Goal: Task Accomplishment & Management: Complete application form

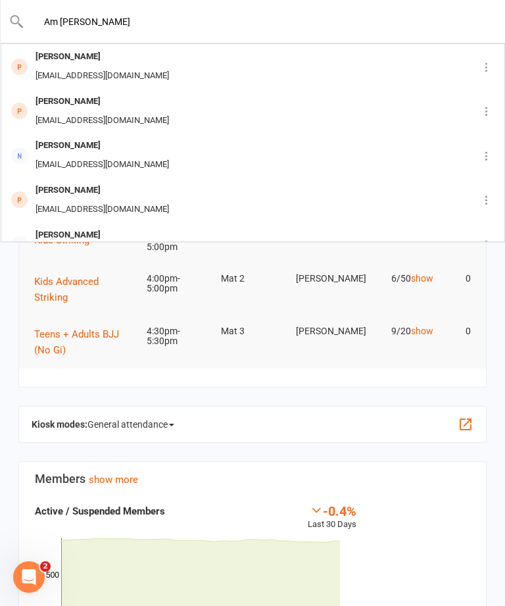
type input "Am [PERSON_NAME]"
click at [322, 64] on div "[PERSON_NAME] [EMAIL_ADDRESS][DOMAIN_NAME]" at bounding box center [233, 66] width 462 height 43
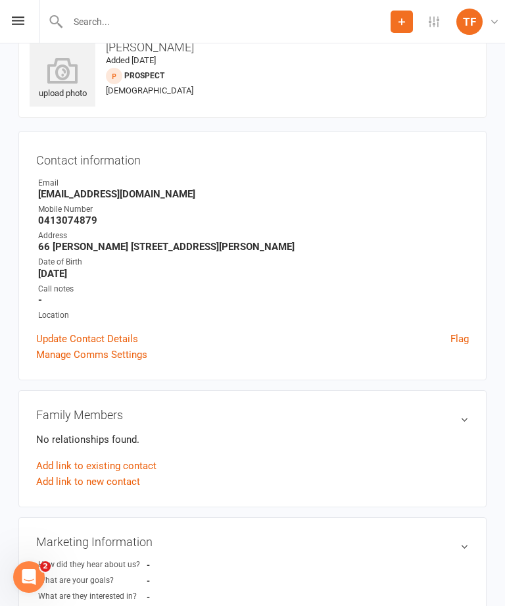
scroll to position [33, 0]
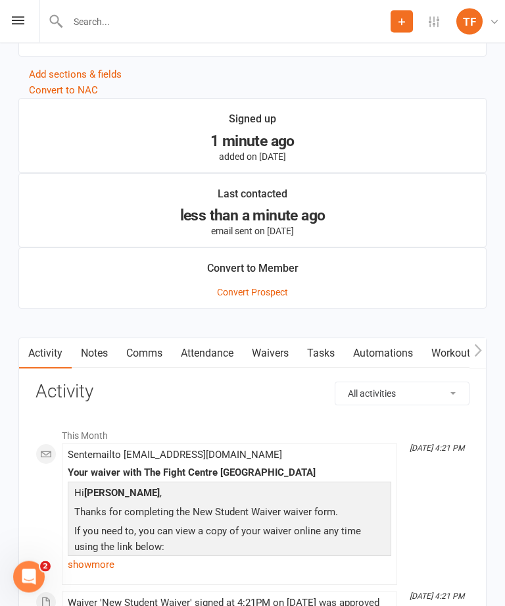
click at [275, 369] on link "Waivers" at bounding box center [270, 354] width 55 height 30
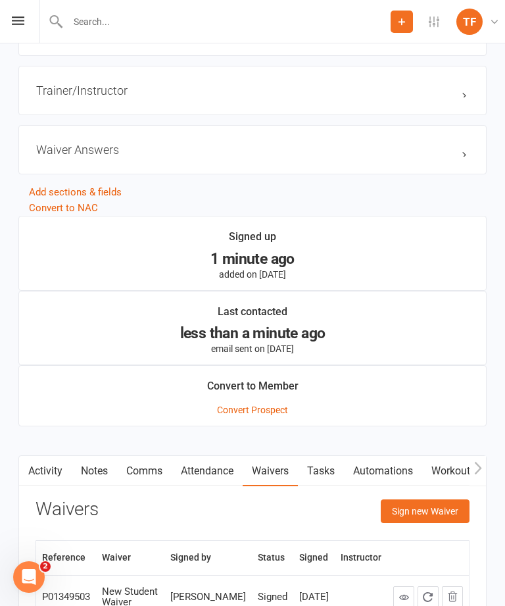
click at [420, 520] on button "Sign new Waiver" at bounding box center [425, 511] width 89 height 24
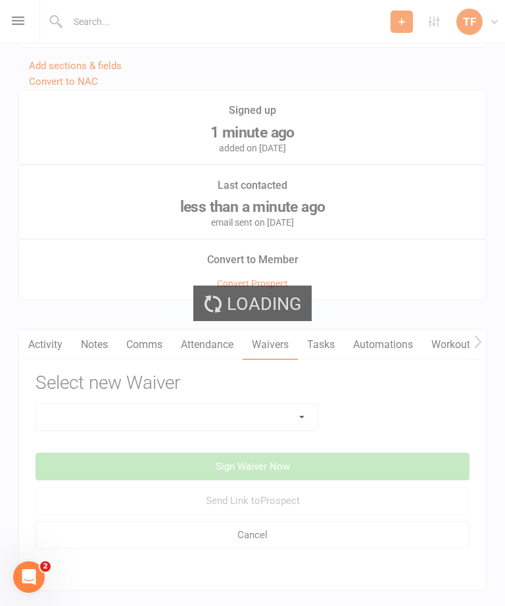
scroll to position [1236, 0]
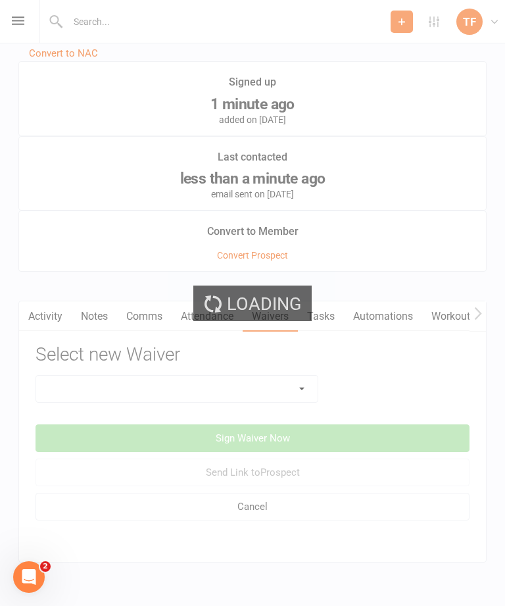
click at [282, 402] on div "Loading" at bounding box center [252, 303] width 505 height 606
click at [287, 399] on div "Loading" at bounding box center [252, 303] width 505 height 606
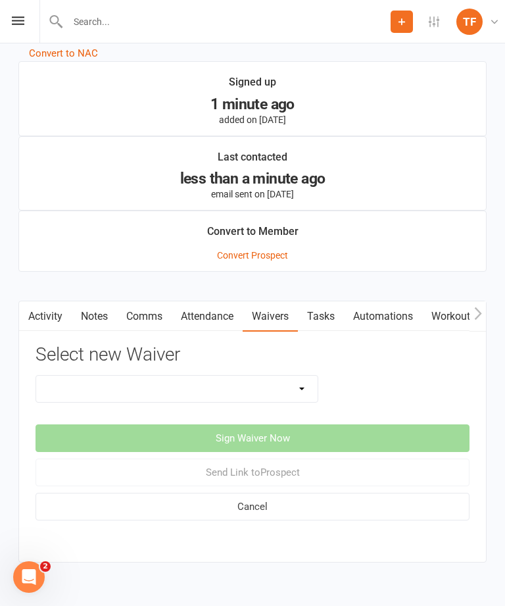
click at [272, 401] on select "Direct Debit Contract New Student Waiver Online - Adults - 12 Month DD Online -…" at bounding box center [177, 389] width 282 height 26
select select "2207"
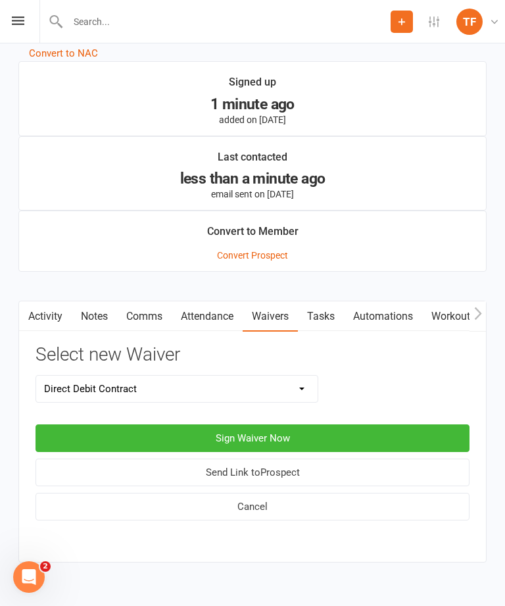
click at [322, 448] on button "Sign Waiver Now" at bounding box center [253, 438] width 434 height 28
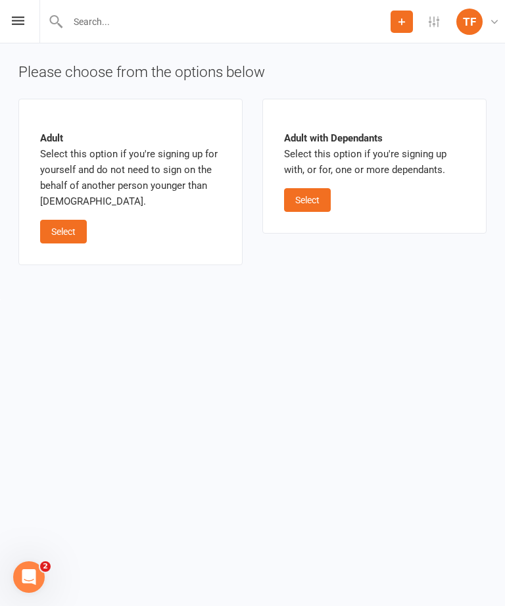
click at [302, 207] on button "Select" at bounding box center [307, 200] width 47 height 24
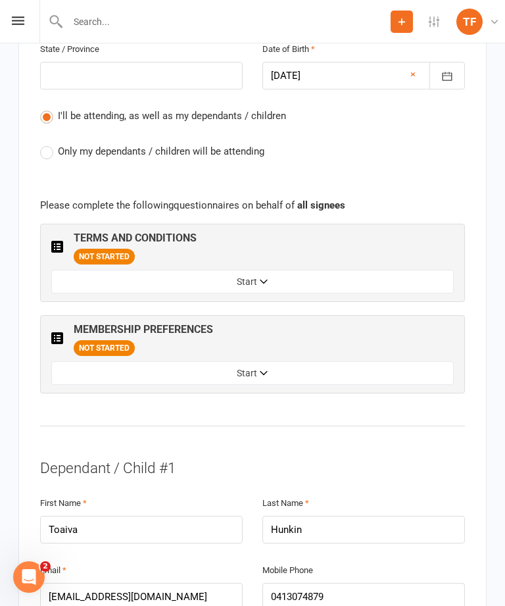
scroll to position [774, 0]
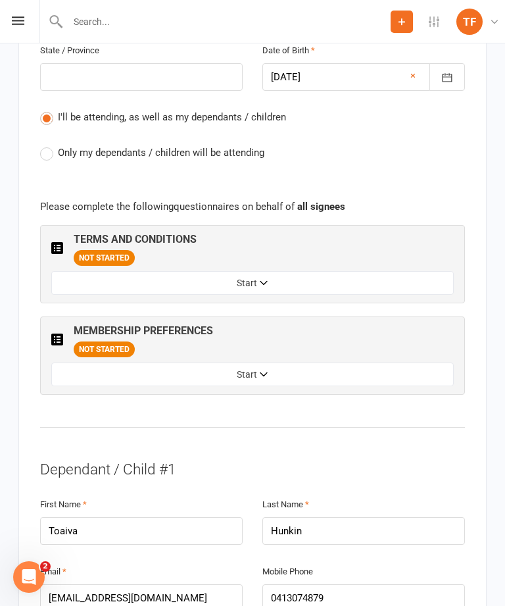
click at [420, 271] on button "Start" at bounding box center [252, 283] width 403 height 24
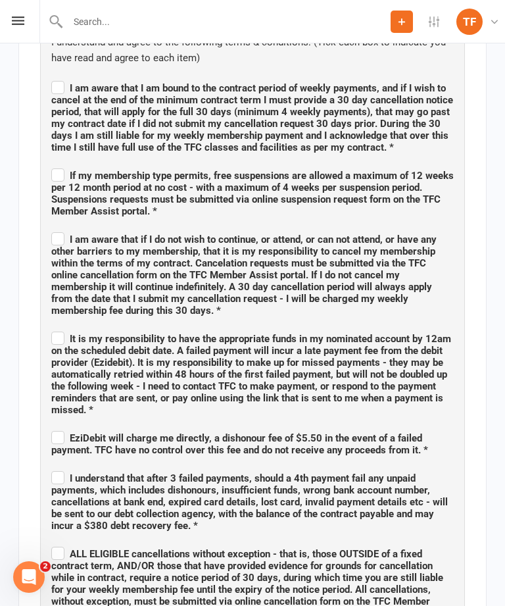
scroll to position [982, 0]
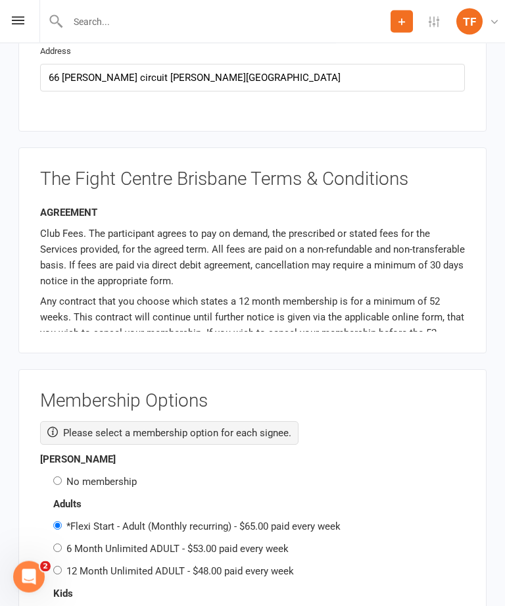
click at [58, 477] on input "No membership" at bounding box center [57, 481] width 9 height 9
radio input "true"
radio input "false"
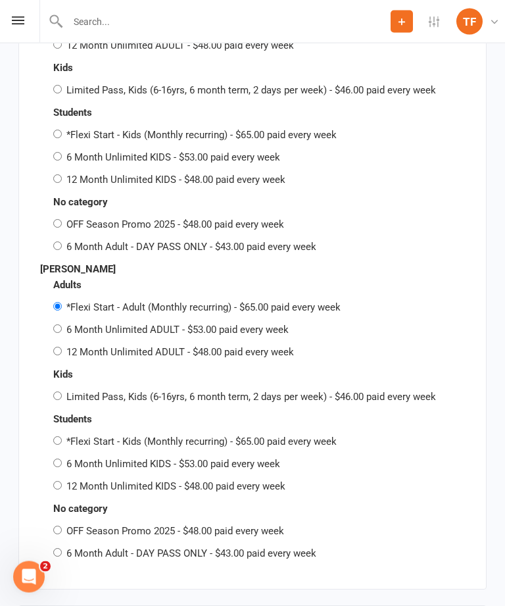
scroll to position [3445, 0]
click at [67, 525] on label "OFF Season Promo 2025 - $48.00 paid every week" at bounding box center [175, 531] width 218 height 12
click at [62, 526] on input "OFF Season Promo 2025 - $48.00 paid every week" at bounding box center [57, 530] width 9 height 9
radio input "true"
radio input "false"
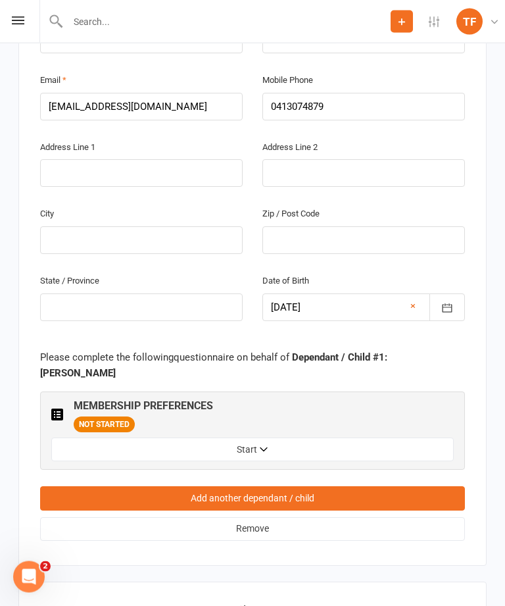
click at [378, 438] on button "Start" at bounding box center [252, 450] width 403 height 24
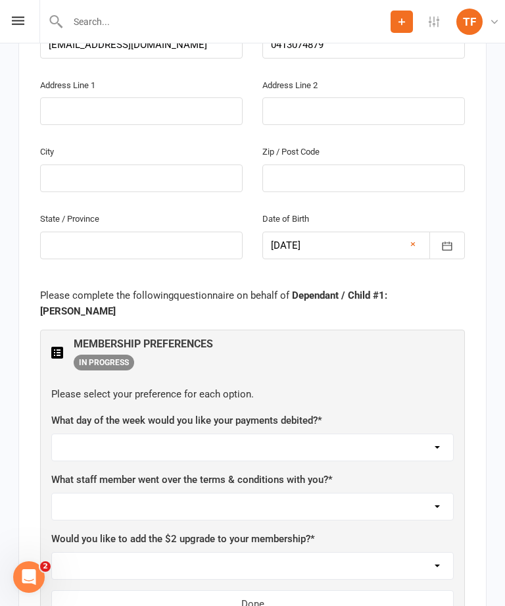
scroll to position [2329, 0]
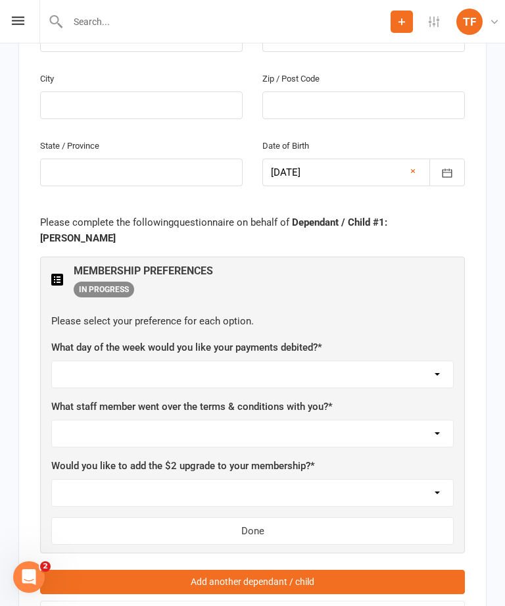
click at [415, 361] on select "[DATE] [DATE] [DATE] [DATE] [DATE]" at bounding box center [252, 374] width 401 height 26
select select "[DATE]"
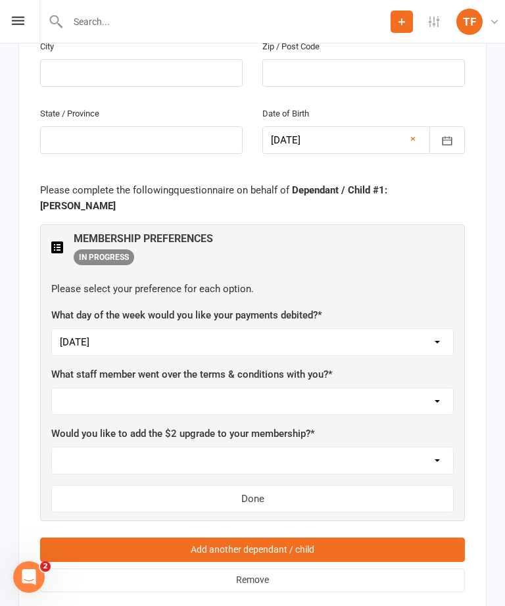
scroll to position [2372, 0]
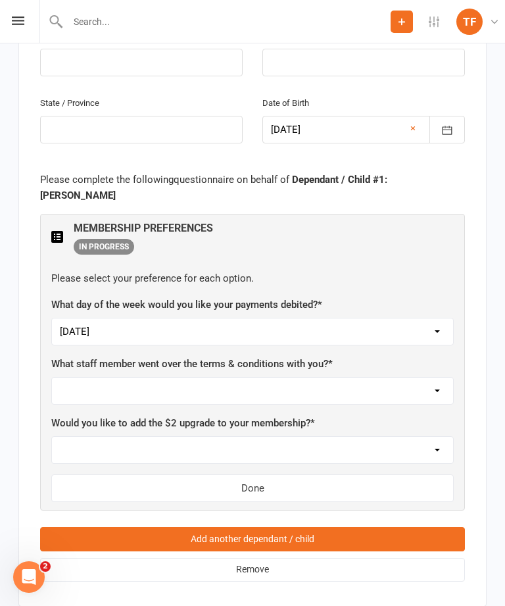
click at [378, 378] on select "Not sure [PERSON_NAME] [PERSON_NAME] [PERSON_NAME] [PERSON_NAME] [PERSON_NAME] …" at bounding box center [252, 391] width 401 height 26
select select "[PERSON_NAME]"
click at [352, 437] on select "Yes, please add Not at this time" at bounding box center [252, 450] width 401 height 26
select select "Not at this time"
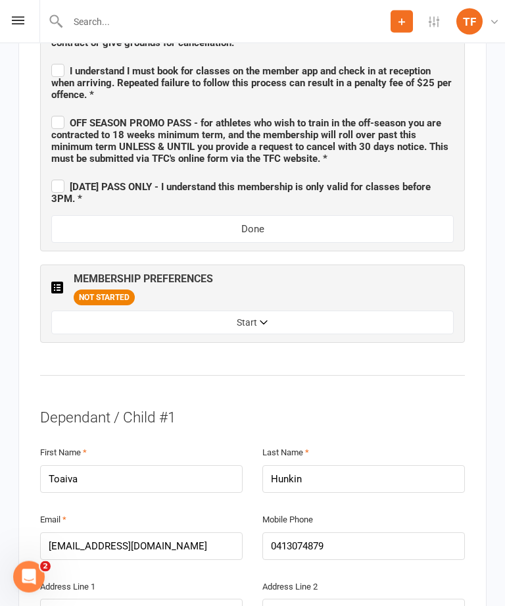
click at [379, 311] on button "Start" at bounding box center [252, 323] width 403 height 24
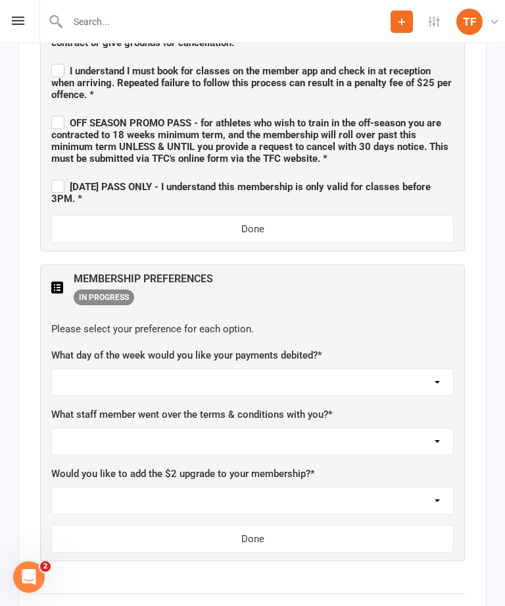
click at [310, 347] on label "What day of the week would you like your payments debited? *" at bounding box center [186, 355] width 271 height 16
click at [336, 369] on select "[DATE] [DATE] [DATE] [DATE] [DATE]" at bounding box center [252, 382] width 401 height 26
select select "[DATE]"
click at [309, 428] on select "Not sure [PERSON_NAME] [PERSON_NAME] [PERSON_NAME] [PERSON_NAME] [PERSON_NAME] …" at bounding box center [252, 441] width 401 height 26
select select "[PERSON_NAME]"
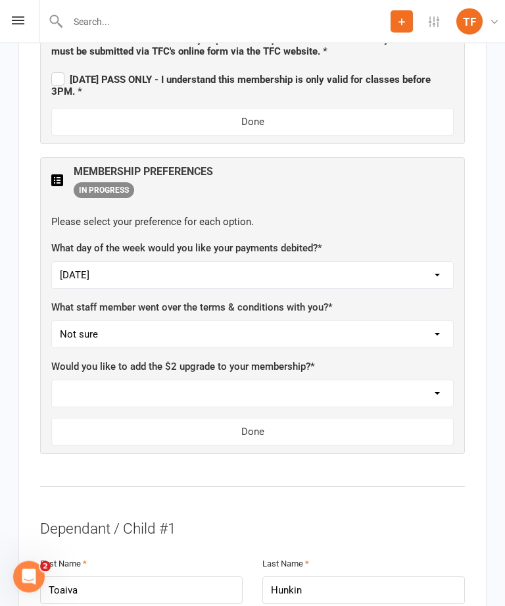
click at [376, 381] on select "Yes, please add Not at this time" at bounding box center [252, 394] width 401 height 26
select select "Not at this time"
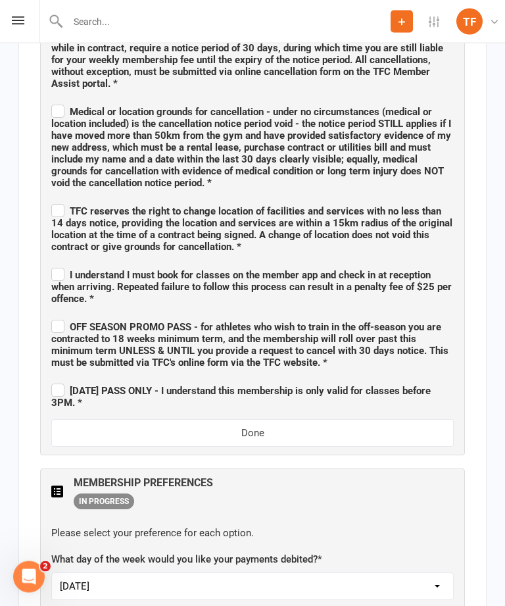
click at [78, 386] on span "[DATE] PASS ONLY - I understand this membership is only valid for classes befor…" at bounding box center [241, 398] width 380 height 24
click at [78, 380] on input "[DATE] PASS ONLY - I understand this membership is only valid for classes befor…" at bounding box center [252, 380] width 403 height 0
checkbox input "true"
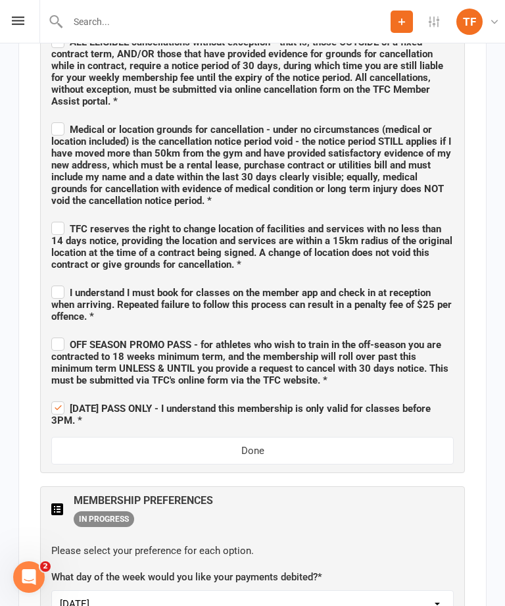
click at [76, 339] on span "OFF SEASON PROMO PASS - for athletes who wish to train in the off-season you ar…" at bounding box center [249, 362] width 397 height 47
click at [76, 333] on input "OFF SEASON PROMO PASS - for athletes who wish to train in the off-season you ar…" at bounding box center [252, 333] width 403 height 0
checkbox input "true"
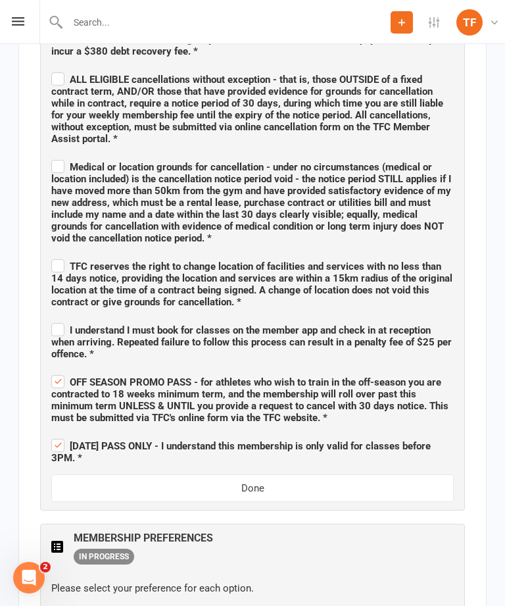
click at [64, 324] on span "I understand I must book for classes on the member app and check in at receptio…" at bounding box center [251, 342] width 401 height 36
click at [64, 318] on input "I understand I must book for classes on the member app and check in at receptio…" at bounding box center [252, 318] width 403 height 0
checkbox input "true"
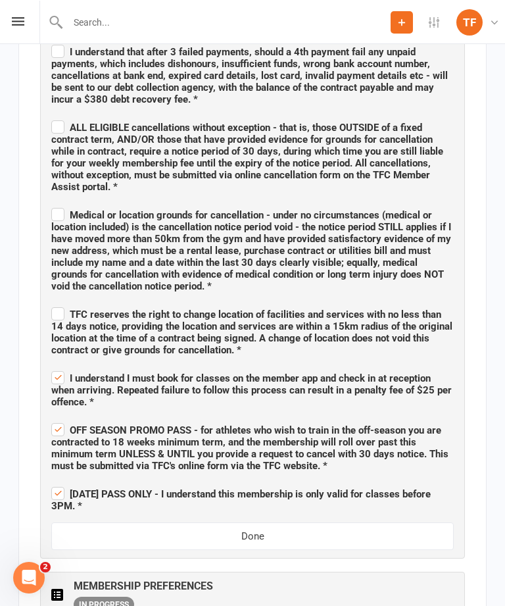
click at [66, 308] on span "TFC reserves the right to change location of facilities and services with no le…" at bounding box center [251, 331] width 401 height 47
click at [66, 302] on input "TFC reserves the right to change location of facilities and services with no le…" at bounding box center [252, 302] width 403 height 0
checkbox input "true"
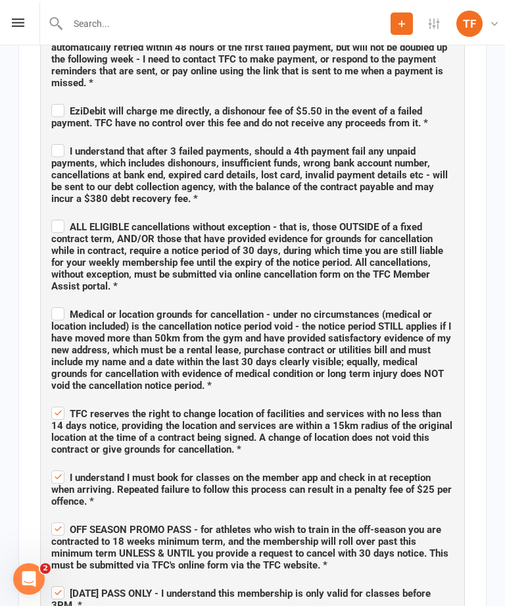
click at [62, 301] on input "Medical or location grounds for cancellation - under no circumstances (medical …" at bounding box center [252, 301] width 403 height 0
checkbox input "true"
click at [72, 221] on span "ALL ELIGIBLE cancellations without exception - that is, those OUTSIDE of a fixe…" at bounding box center [247, 256] width 392 height 71
click at [72, 215] on input "ALL ELIGIBLE cancellations without exception - that is, those OUTSIDE of a fixe…" at bounding box center [252, 215] width 403 height 0
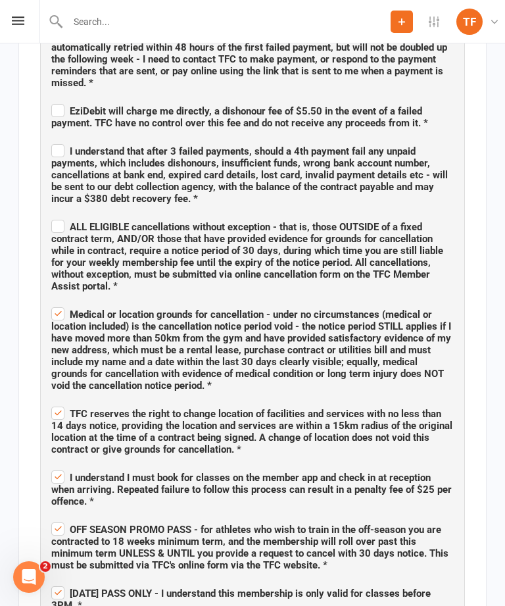
checkbox input "true"
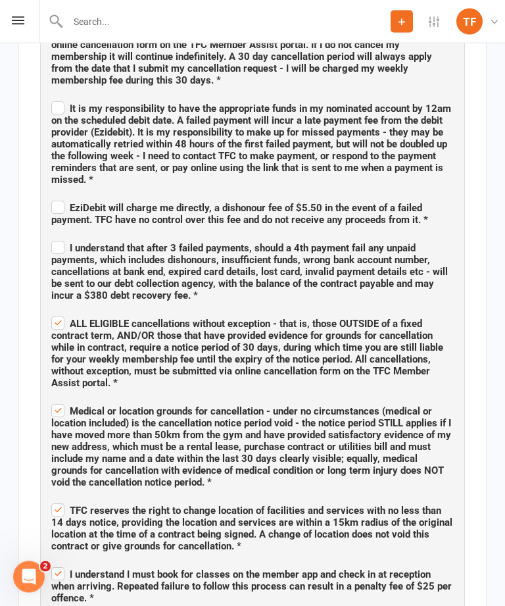
scroll to position [1249, 0]
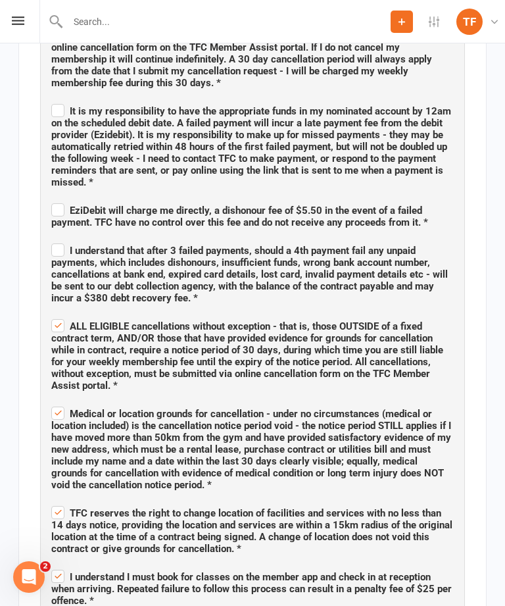
click at [68, 205] on span "EziDebit will charge me directly, a dishonour fee of $5.50 in the event of a fa…" at bounding box center [239, 217] width 377 height 24
click at [68, 199] on input "EziDebit will charge me directly, a dishonour fee of $5.50 in the event of a fa…" at bounding box center [252, 199] width 403 height 0
checkbox input "true"
click at [63, 241] on label "I understand that after 3 failed payments, should a 4th payment fail any unpaid…" at bounding box center [252, 272] width 403 height 63
click at [63, 239] on input "I understand that after 3 failed payments, should a 4th payment fail any unpaid…" at bounding box center [252, 239] width 403 height 0
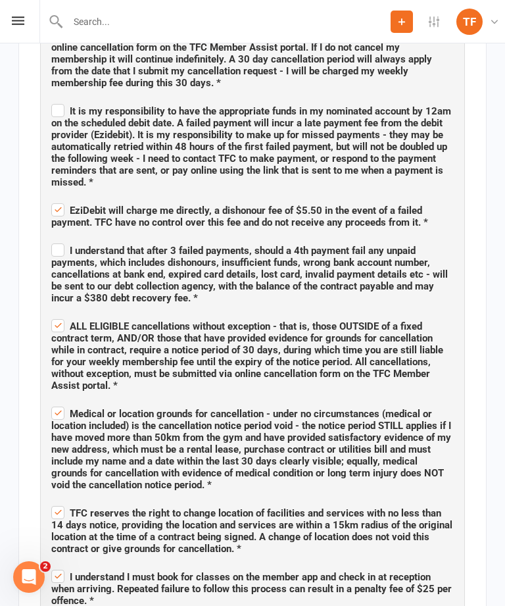
checkbox input "true"
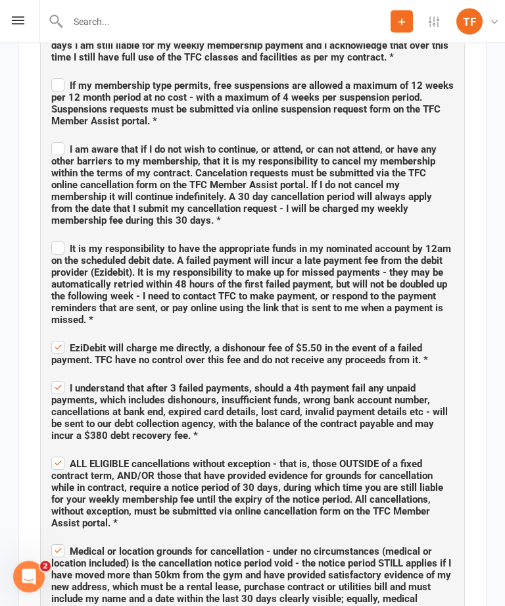
click at [61, 243] on span "It is my responsibility to have the appropriate funds in my nominated account b…" at bounding box center [251, 284] width 400 height 83
click at [61, 238] on input "It is my responsibility to have the appropriate funds in my nominated account b…" at bounding box center [252, 238] width 403 height 0
checkbox input "true"
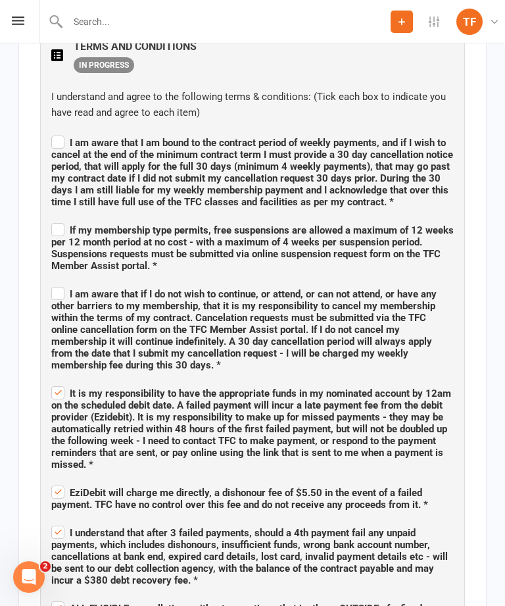
scroll to position [966, 0]
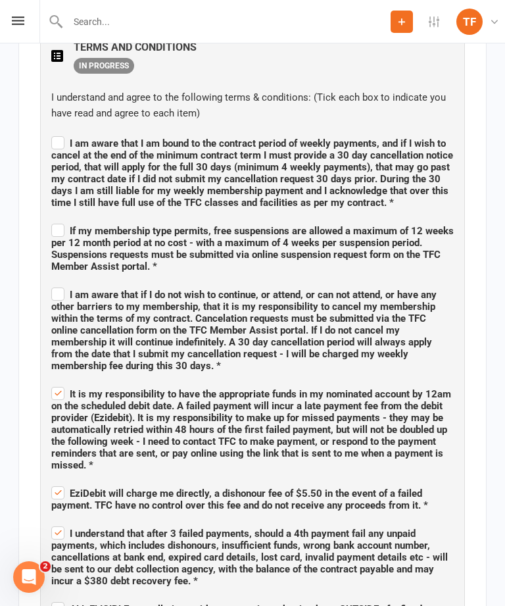
click at [57, 289] on span "I am aware that if I do not wish to continue, or attend, or can not attend, or …" at bounding box center [244, 330] width 386 height 83
click at [57, 283] on input "I am aware that if I do not wish to continue, or attend, or can not attend, or …" at bounding box center [252, 283] width 403 height 0
checkbox input "true"
click at [69, 225] on span "If my membership type permits, free suspensions are allowed a maximum of 12 wee…" at bounding box center [252, 248] width 403 height 47
click at [69, 219] on input "If my membership type permits, free suspensions are allowed a maximum of 12 wee…" at bounding box center [252, 219] width 403 height 0
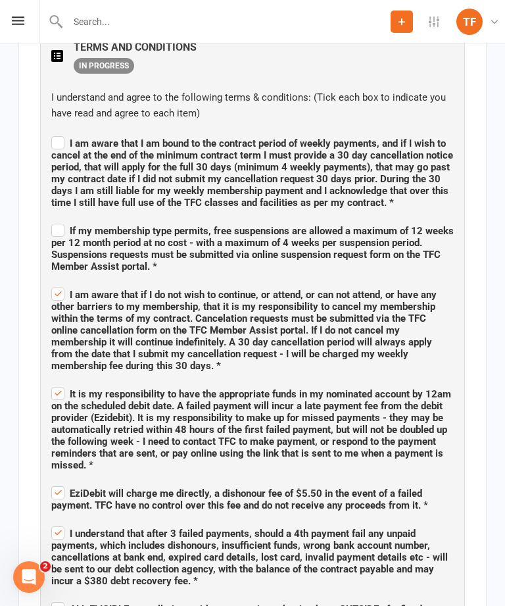
checkbox input "true"
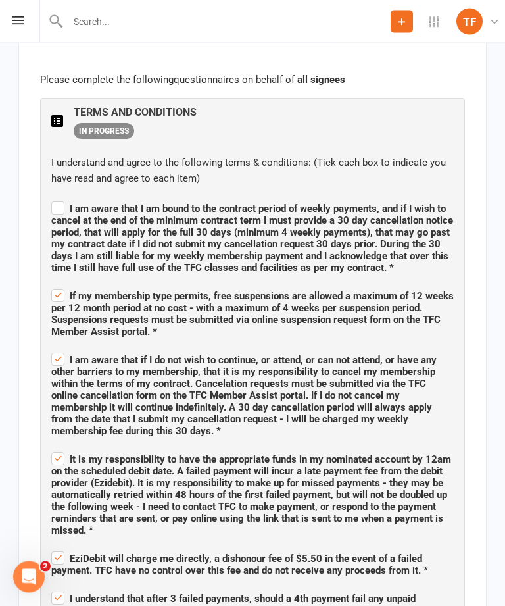
click at [63, 203] on span "I am aware that I am bound to the contract period of weekly payments, and if I …" at bounding box center [252, 238] width 402 height 71
click at [63, 197] on input "I am aware that I am bound to the contract period of weekly payments, and if I …" at bounding box center [252, 197] width 403 height 0
checkbox input "true"
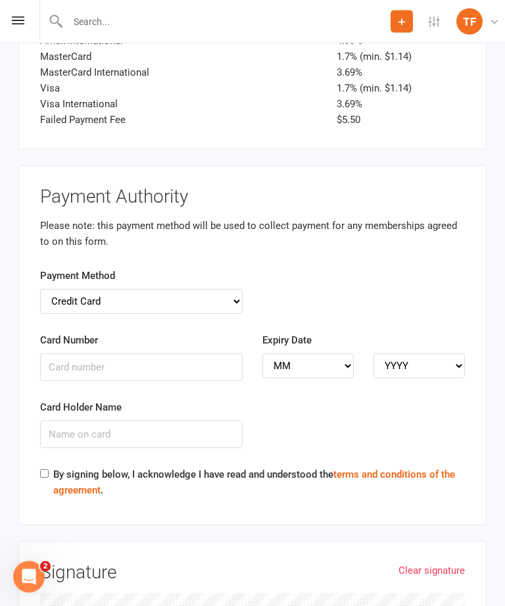
scroll to position [4774, 0]
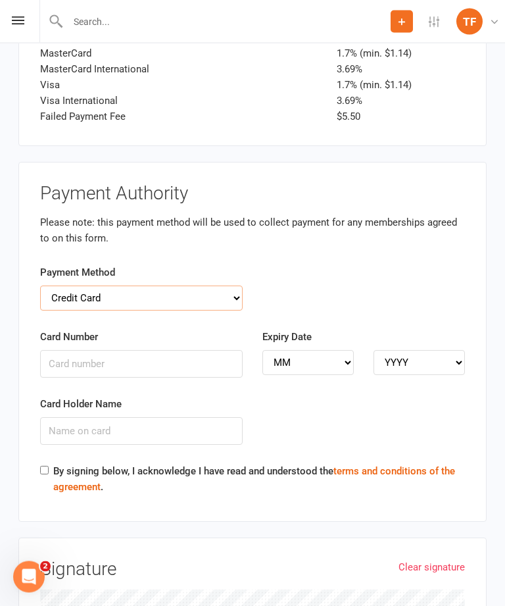
click at [240, 286] on select "Credit Card Bank Account" at bounding box center [141, 298] width 203 height 25
select select "bank_account"
click at [68, 350] on input "BSB" at bounding box center [141, 364] width 203 height 28
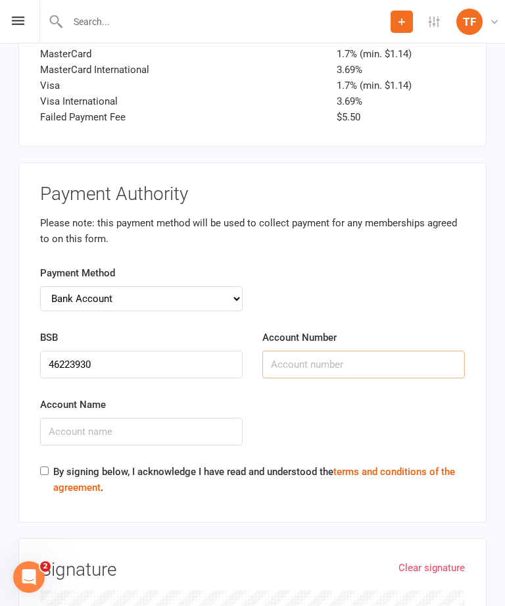
click at [407, 351] on input "Account Number" at bounding box center [364, 365] width 203 height 28
click at [134, 351] on input "46223930" at bounding box center [141, 365] width 203 height 28
click at [420, 351] on input "Account Number" at bounding box center [364, 365] width 203 height 28
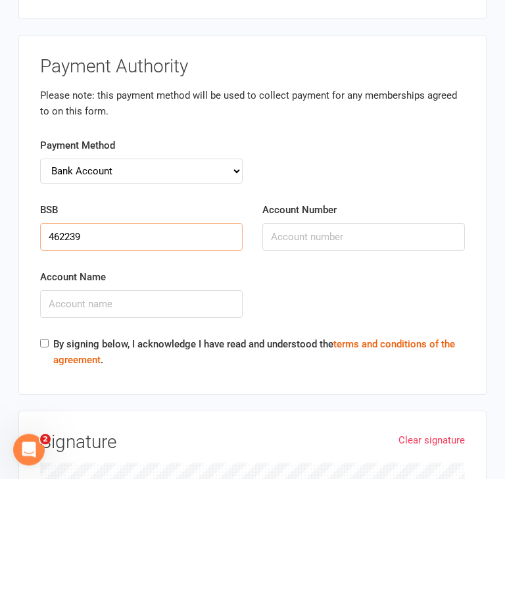
click at [105, 351] on input "462239" at bounding box center [141, 365] width 203 height 28
type input "4"
type input "014111"
click at [421, 351] on input "Account Number" at bounding box center [364, 365] width 203 height 28
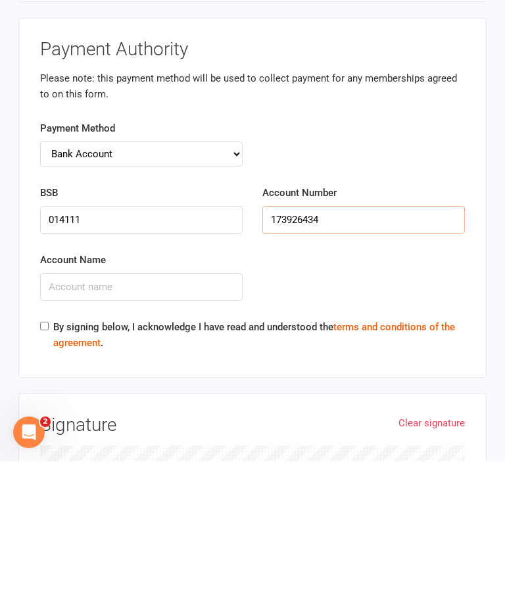
type input "173926434"
click at [59, 418] on input "Account Name" at bounding box center [141, 432] width 203 height 28
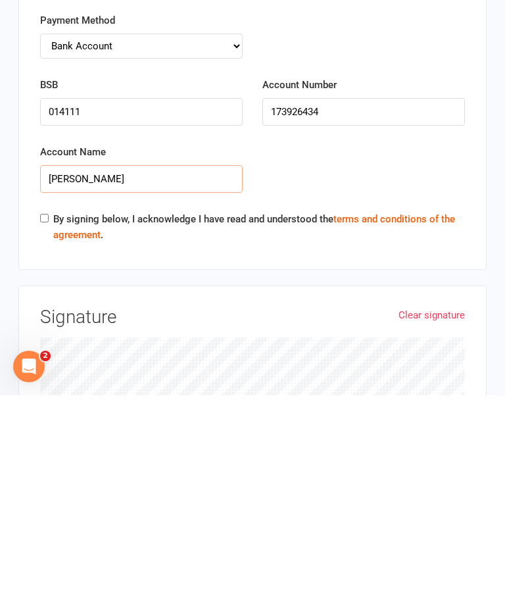
scroll to position [4817, 0]
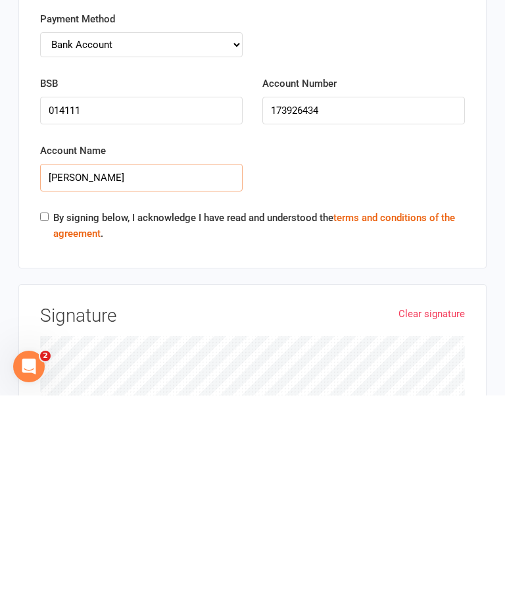
type input "[PERSON_NAME]"
click at [445, 517] on link "Clear signature" at bounding box center [432, 525] width 66 height 16
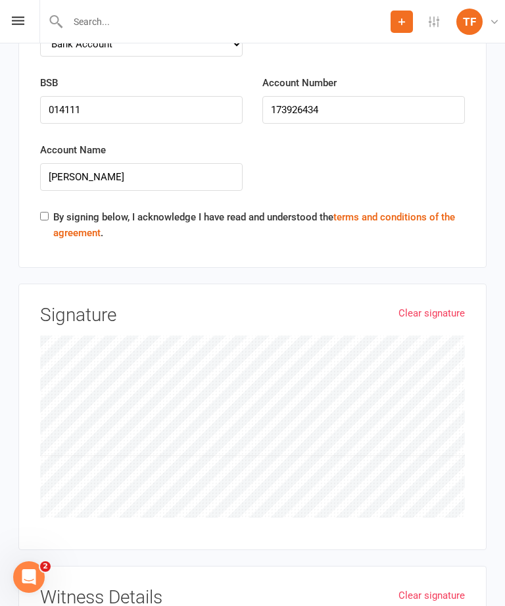
click at [457, 305] on link "Clear signature" at bounding box center [432, 313] width 66 height 16
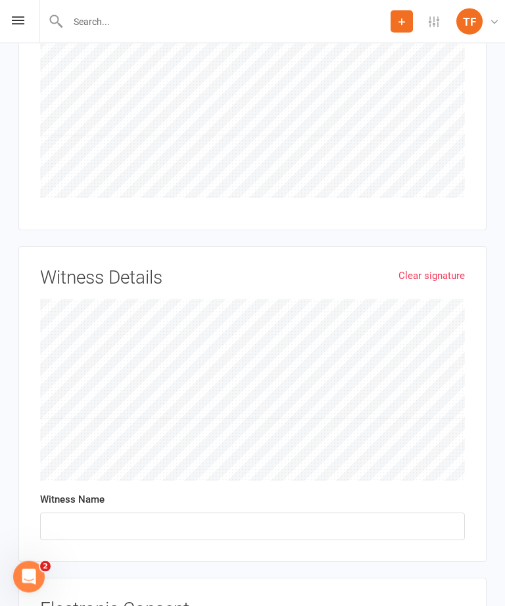
scroll to position [5345, 0]
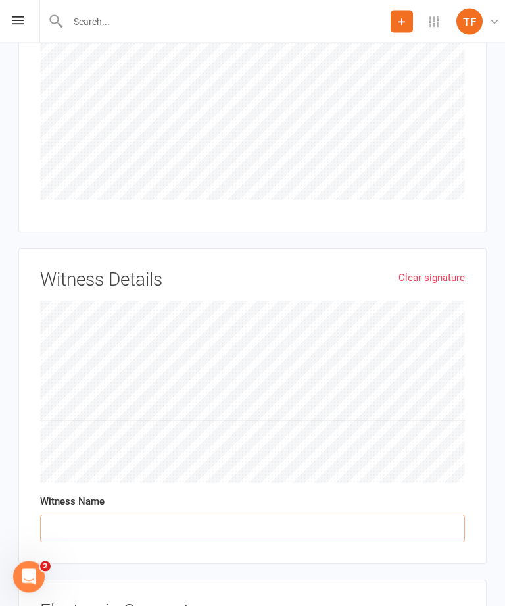
click at [347, 515] on input "text" at bounding box center [252, 529] width 425 height 28
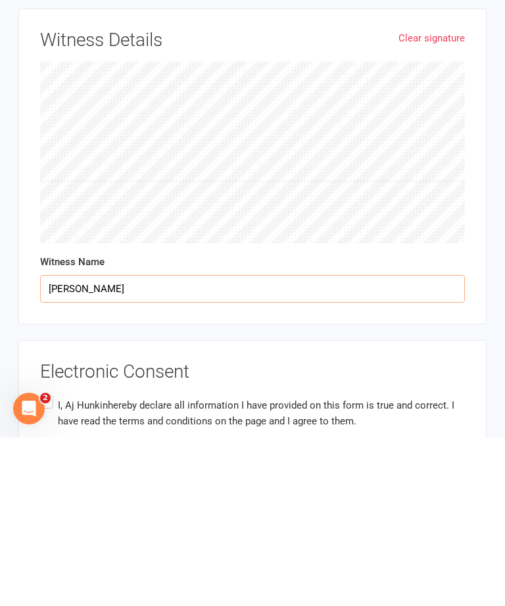
type input "[PERSON_NAME]"
click at [49, 530] on div "Electronic Consent I, [PERSON_NAME] hereby declare all information I have provi…" at bounding box center [252, 575] width 425 height 91
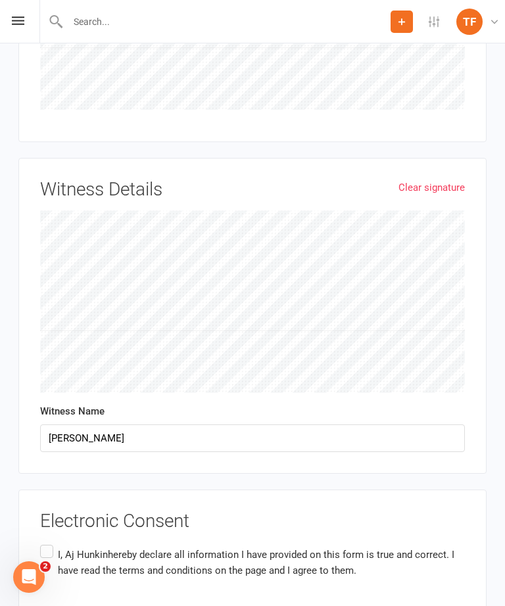
click at [53, 542] on label "I, [PERSON_NAME] hereby declare all information I have provided on this form is…" at bounding box center [252, 562] width 425 height 41
click at [49, 542] on input "I, [PERSON_NAME] hereby declare all information I have provided on this form is…" at bounding box center [44, 542] width 9 height 0
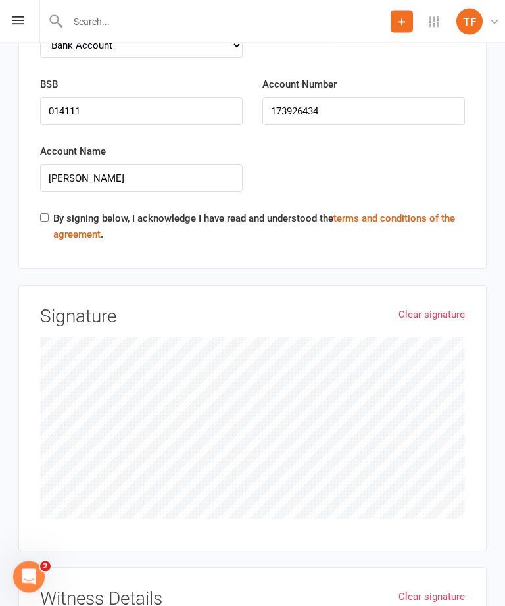
scroll to position [5027, 0]
click at [44, 213] on input "By signing below, I acknowledge I have read and understood the terms and condit…" at bounding box center [44, 217] width 9 height 9
checkbox input "true"
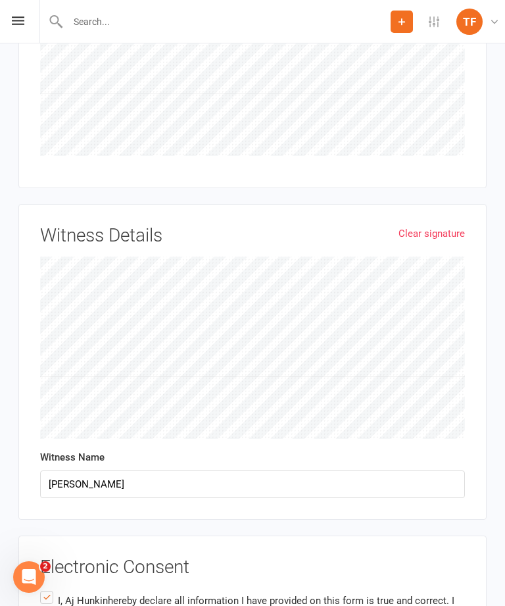
scroll to position [5436, 0]
